Goal: Task Accomplishment & Management: Manage account settings

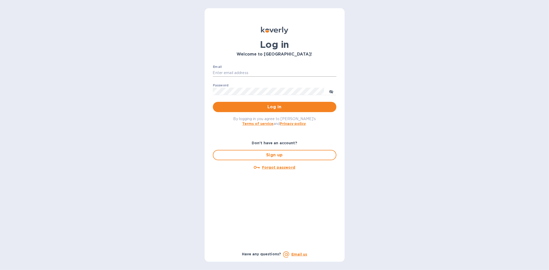
click at [238, 73] on input "Email" at bounding box center [274, 73] width 123 height 8
type input "[PERSON_NAME][EMAIL_ADDRESS][DOMAIN_NAME]"
click at [213, 102] on button "Log in" at bounding box center [274, 107] width 123 height 10
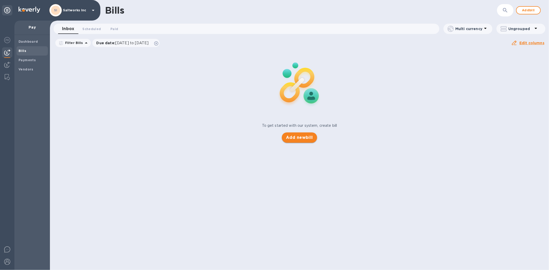
click at [297, 138] on span "Add new bill" at bounding box center [299, 138] width 27 height 6
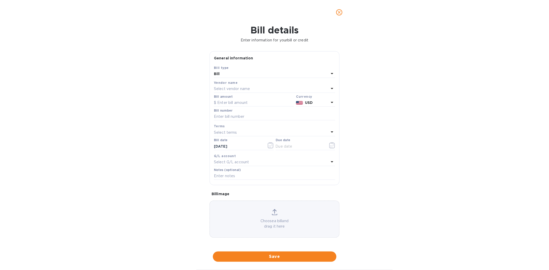
click at [231, 89] on p "Select vendor name" at bounding box center [232, 88] width 36 height 5
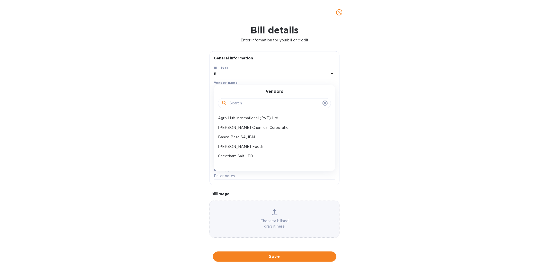
click at [237, 102] on input "text" at bounding box center [274, 104] width 91 height 8
type input "nic"
click at [235, 126] on p "NIC Enterprises" at bounding box center [272, 127] width 109 height 5
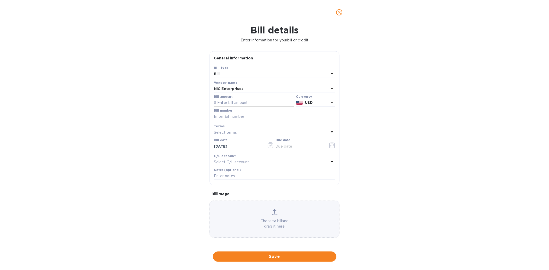
click at [234, 104] on input "text" at bounding box center [254, 103] width 80 height 8
type input "77,440"
type input "SaltWorks PO 143934-936, 144136-140"
click at [287, 117] on input "SaltWorks PO 143934-936, 144136-140" at bounding box center [274, 117] width 121 height 8
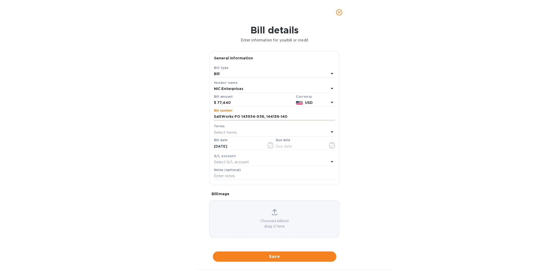
click at [287, 117] on input "SaltWorks PO 143934-936, 144136-140" at bounding box center [274, 117] width 121 height 8
click at [259, 177] on input "text" at bounding box center [274, 176] width 121 height 8
paste input "SaltWorks PO 143934-936, 144136-140"
type input "SaltWorks PO 143934-936, 144136-140"
click at [255, 219] on p "Choose a bill and drag it here" at bounding box center [274, 223] width 129 height 11
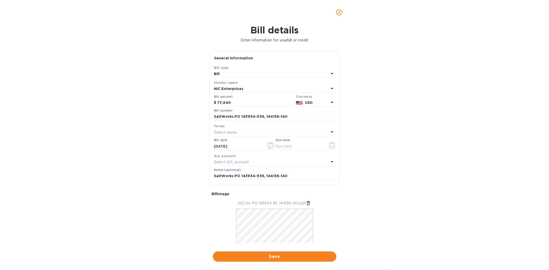
scroll to position [17, 0]
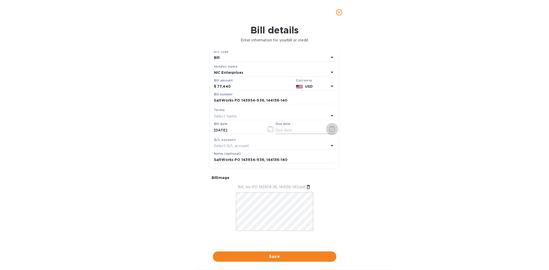
click at [329, 129] on icon "button" at bounding box center [332, 129] width 6 height 6
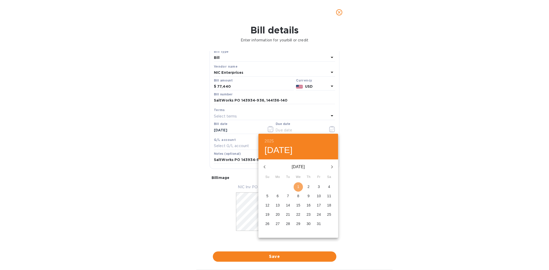
click at [297, 186] on p "1" at bounding box center [298, 186] width 2 height 5
type input "[DATE]"
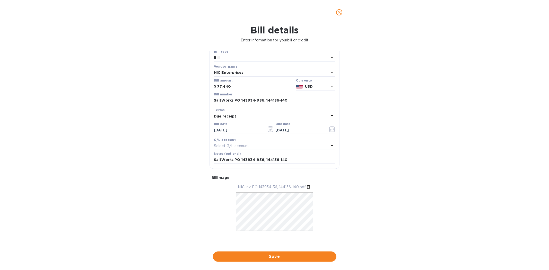
click at [385, 177] on div "Bill details Enter information for your bill or credit General information Save…" at bounding box center [274, 147] width 549 height 245
click at [276, 255] on span "Save" at bounding box center [274, 257] width 115 height 6
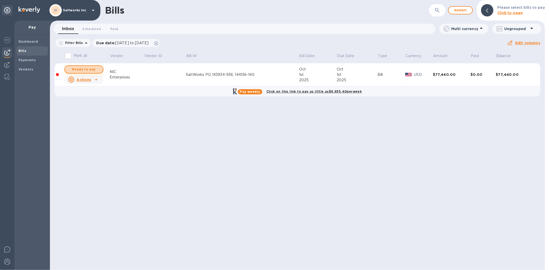
click at [90, 68] on span "Ready to pay" at bounding box center [84, 69] width 30 height 6
checkbox input "true"
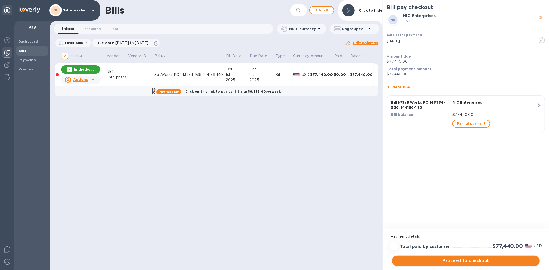
click at [456, 261] on span "Proceed to checkout" at bounding box center [465, 261] width 139 height 6
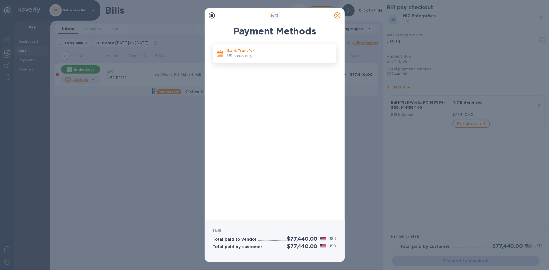
click at [251, 50] on p "Bank Transfer" at bounding box center [279, 50] width 104 height 5
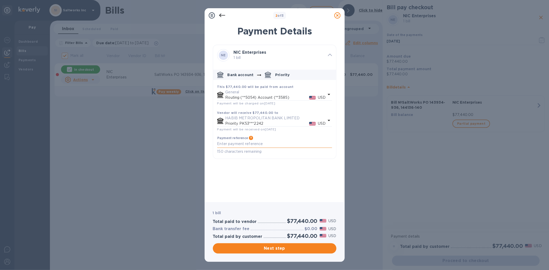
click at [232, 146] on textarea "default-method" at bounding box center [274, 144] width 115 height 4
paste textarea "SaltWorks PO 143934-936, 144136-140"
type textarea "SaltWorks PO 143934-936, 144136-140"
click at [271, 249] on span "Next step" at bounding box center [274, 248] width 115 height 6
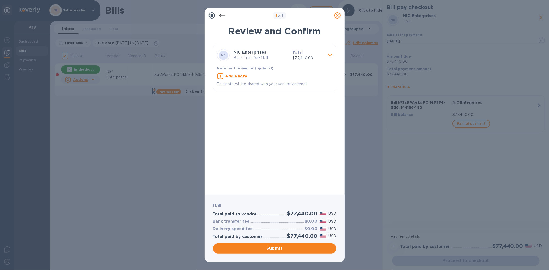
click at [231, 76] on u "Add a note" at bounding box center [236, 76] width 22 height 4
click at [236, 77] on textarea at bounding box center [270, 77] width 107 height 4
paste textarea "SaltWorks PO 143934-936, 144136-140"
type textarea "SaltWorks PO 143934-936, 144136-140"
click at [274, 247] on span "Submit" at bounding box center [274, 248] width 115 height 6
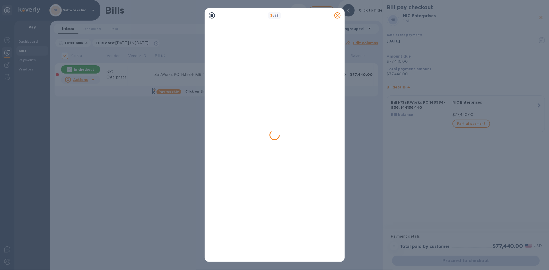
checkbox input "false"
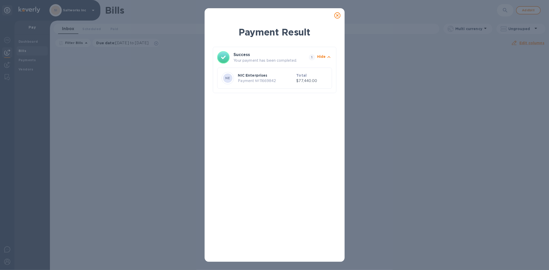
click at [336, 14] on icon at bounding box center [337, 15] width 6 height 6
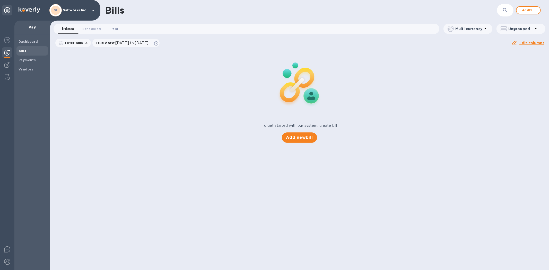
click at [114, 28] on span "Paid 0" at bounding box center [114, 28] width 8 height 5
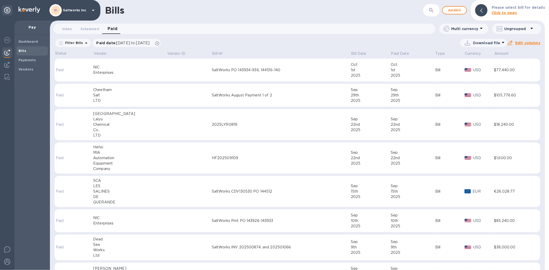
click at [169, 72] on td at bounding box center [189, 70] width 45 height 23
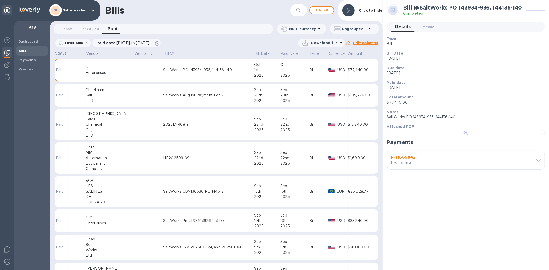
scroll to position [104, 0]
click at [408, 160] on b "№ 11669842" at bounding box center [403, 157] width 25 height 5
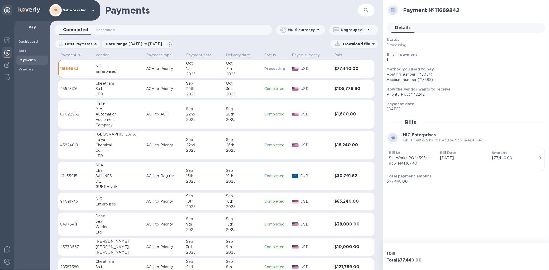
click at [336, 7] on h1 "Payments" at bounding box center [231, 10] width 253 height 11
click at [493, 197] on div "Payment № 11669842 Details 0 Status Processing Bills in payment 1 Method you us…" at bounding box center [466, 121] width 166 height 243
click at [226, 14] on h1 "Payments" at bounding box center [231, 10] width 253 height 11
click at [216, 13] on h1 "Payments" at bounding box center [231, 10] width 253 height 11
